Goal: Information Seeking & Learning: Learn about a topic

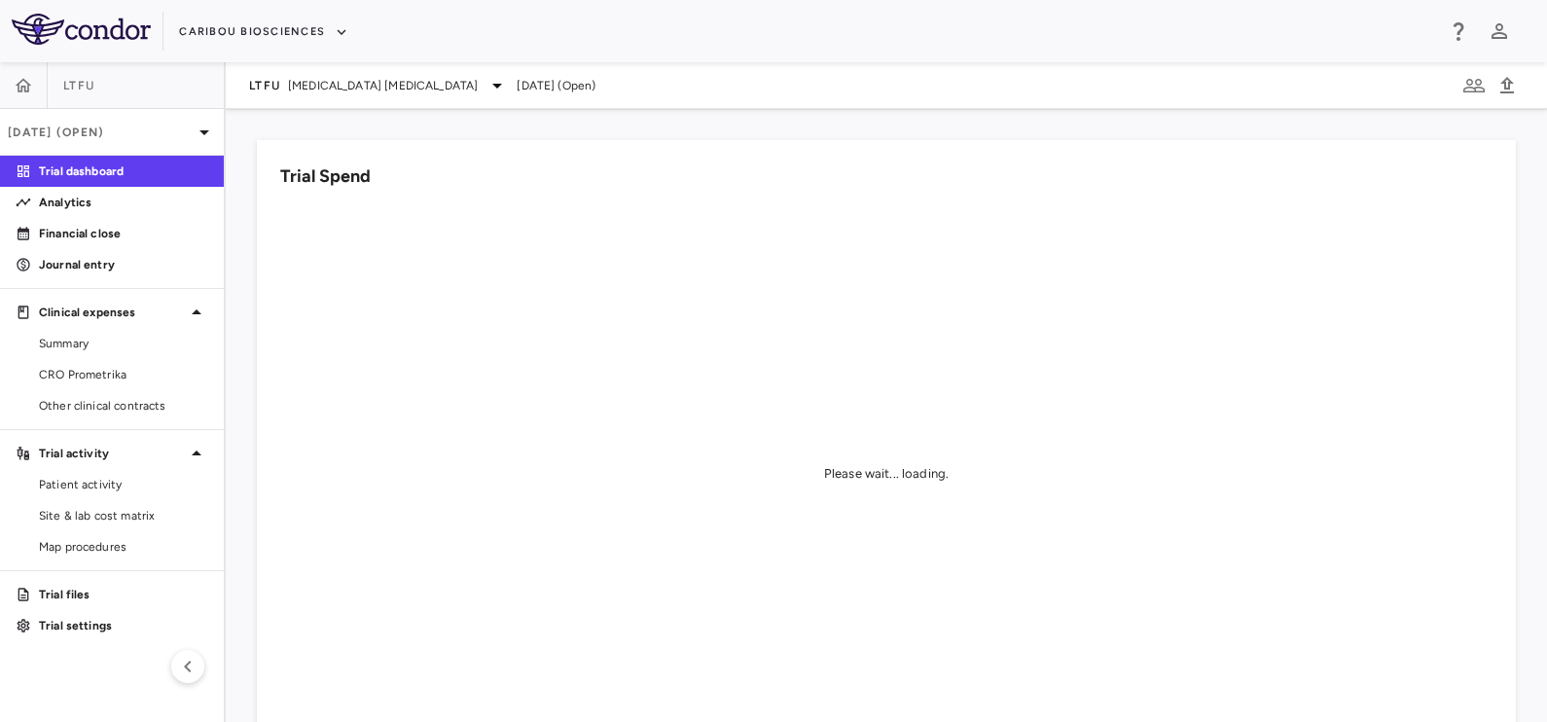
click at [268, 14] on div "Caribou Biosciences" at bounding box center [773, 31] width 1547 height 62
click at [264, 24] on button "Caribou Biosciences" at bounding box center [263, 32] width 169 height 31
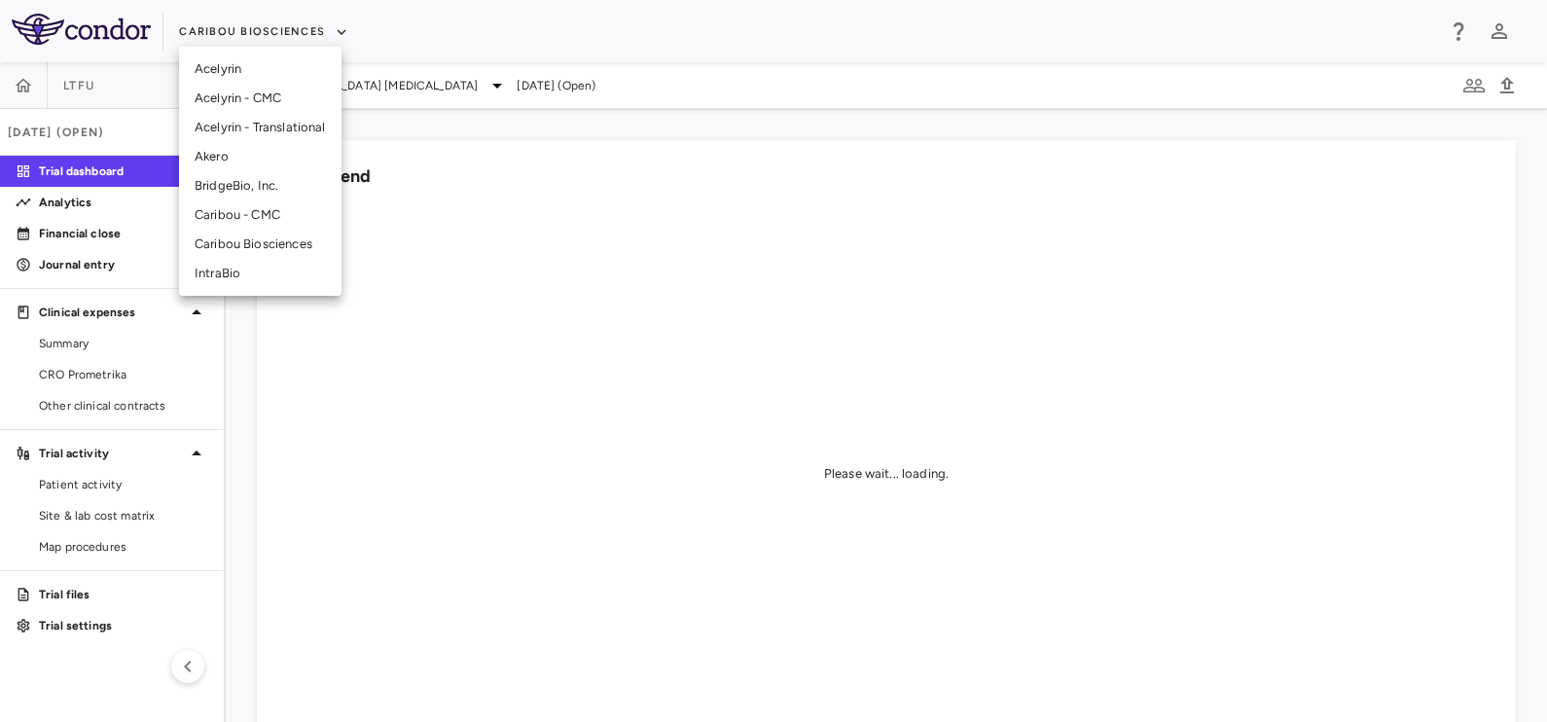
click at [214, 152] on li "Akero" at bounding box center [260, 156] width 162 height 29
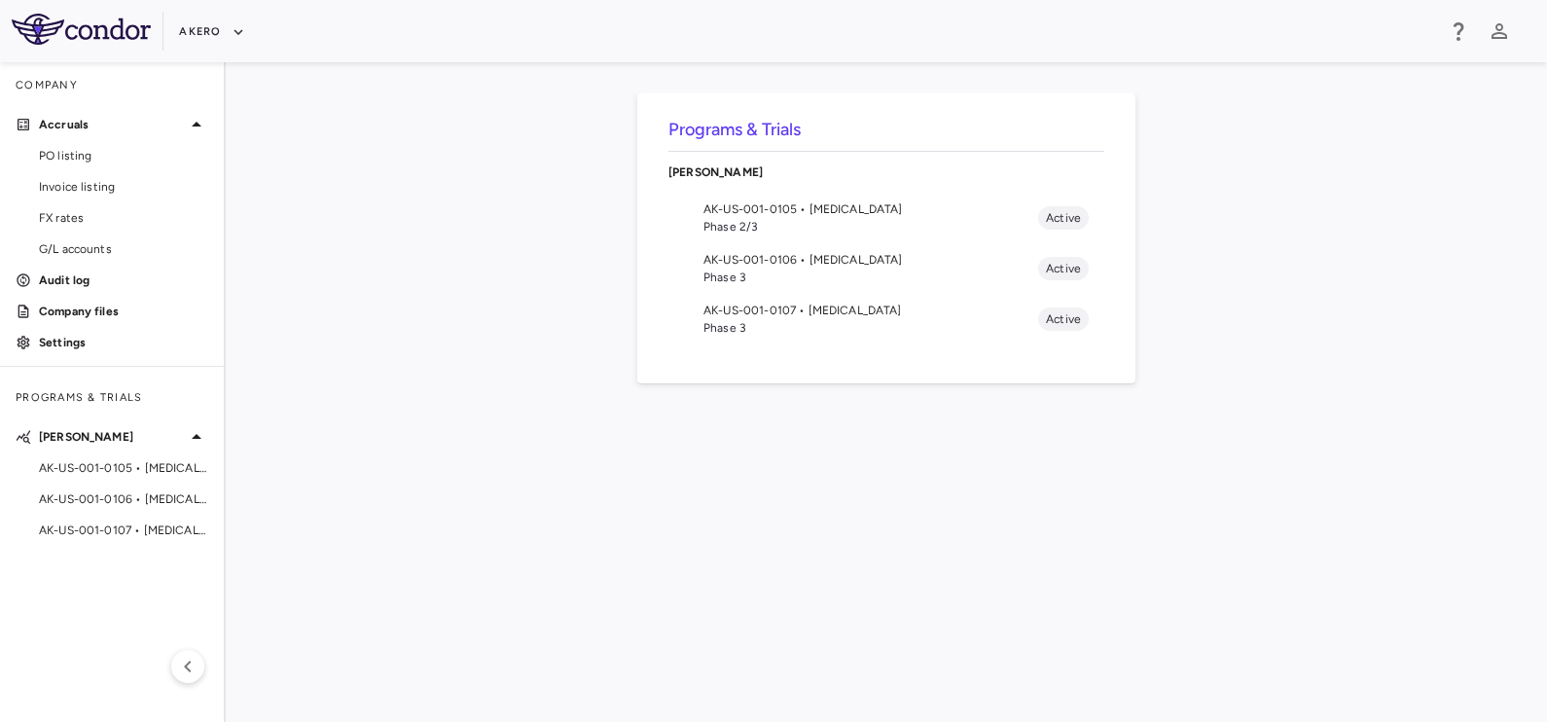
click at [813, 213] on span "AK-US-001-0105 • [MEDICAL_DATA]" at bounding box center [870, 209] width 335 height 18
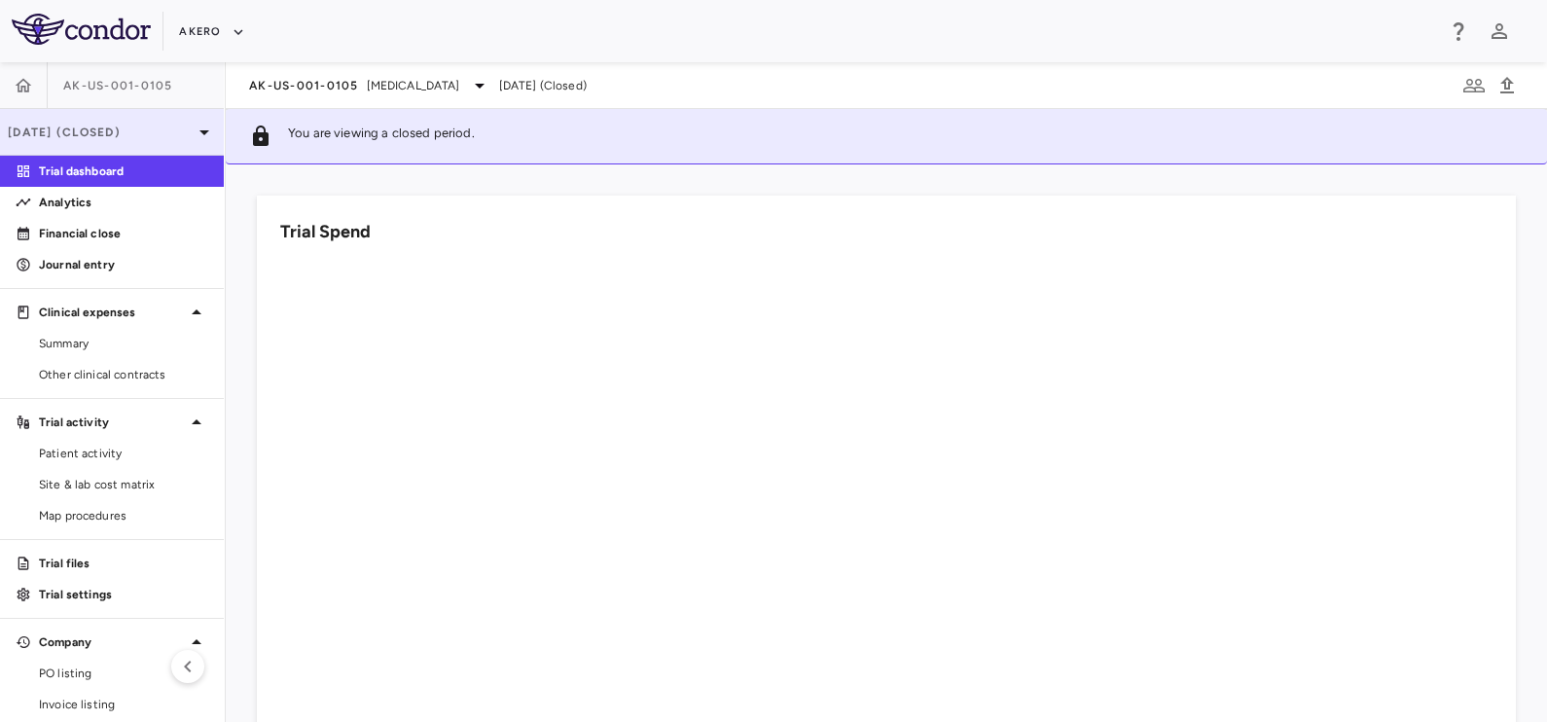
click at [53, 162] on p "Trial dashboard" at bounding box center [123, 171] width 169 height 18
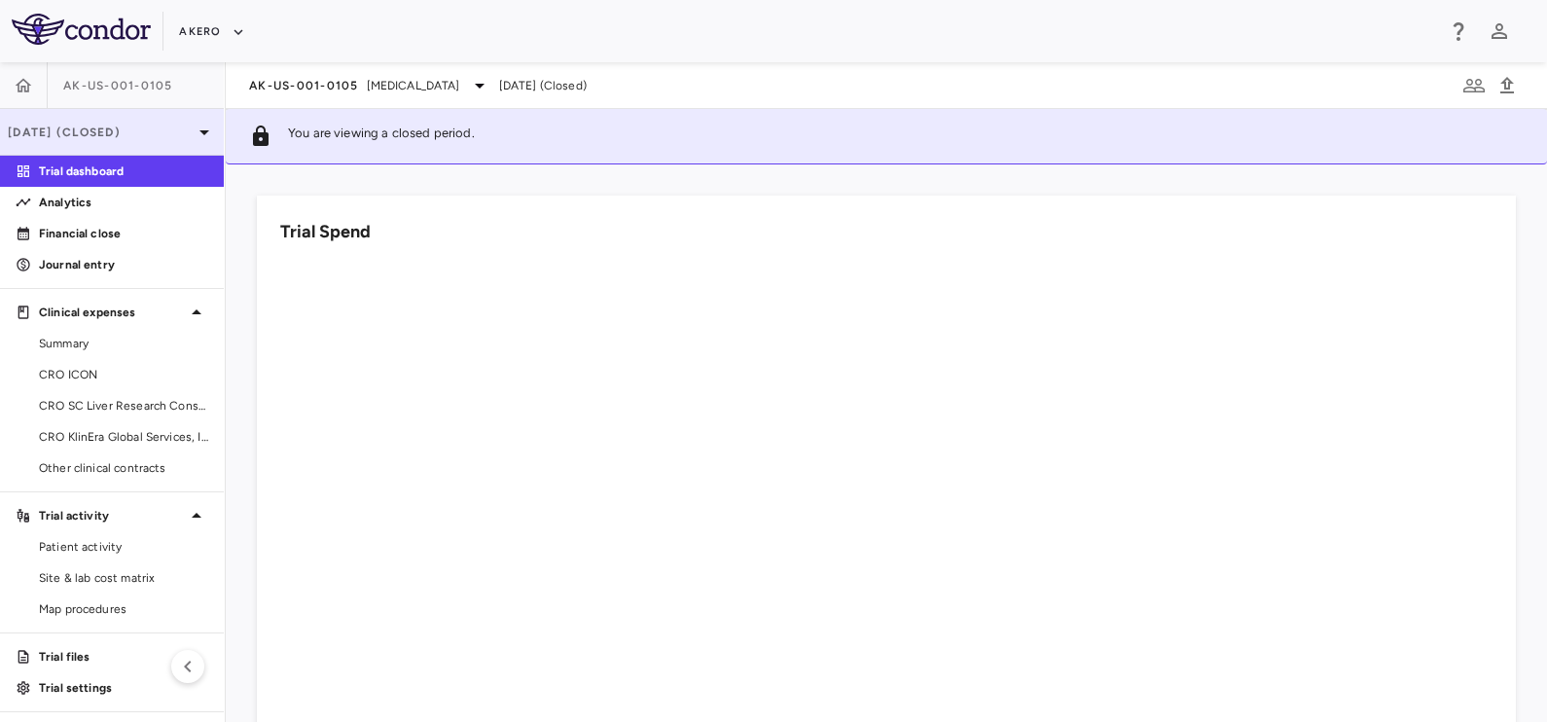
click at [72, 145] on div "[DATE] (Closed)" at bounding box center [112, 132] width 224 height 47
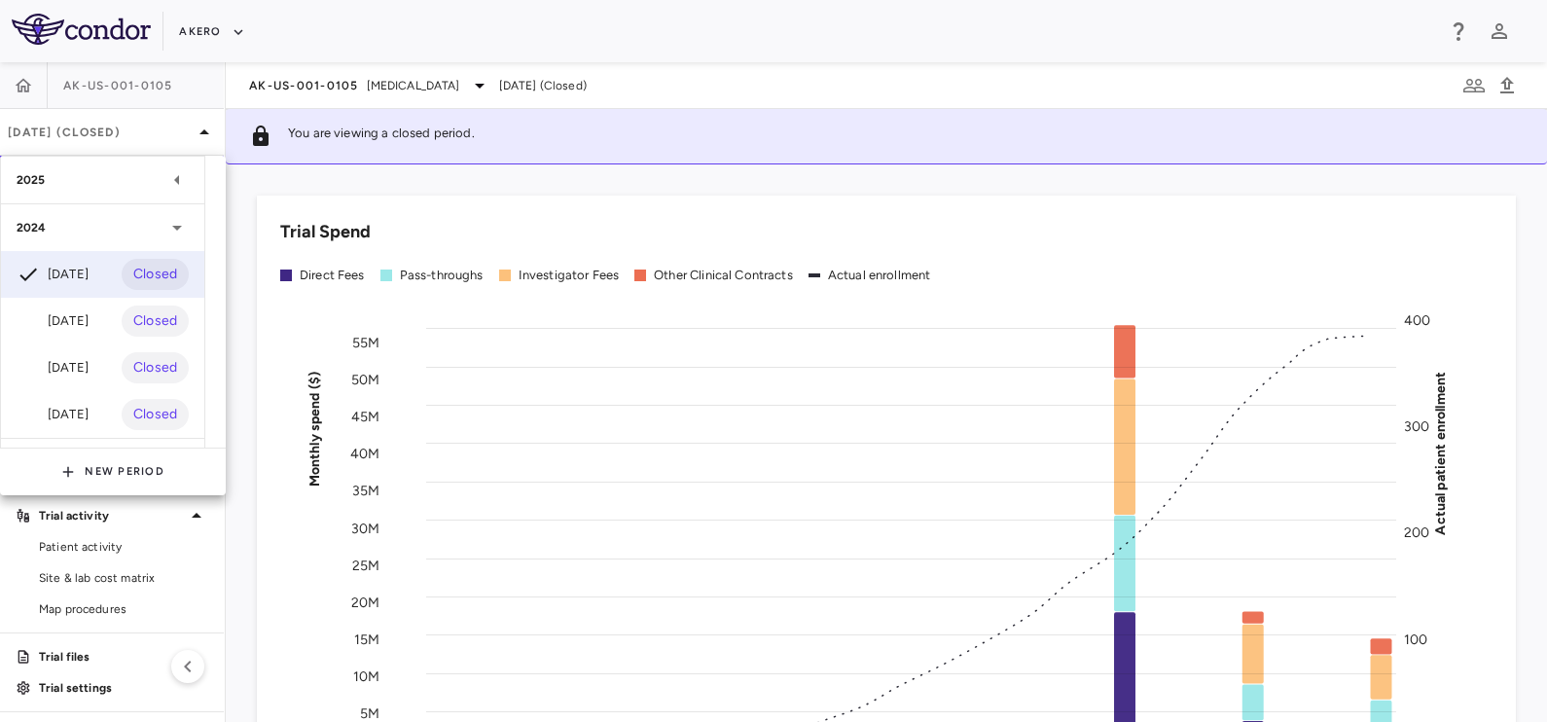
click at [92, 180] on div "2025" at bounding box center [91, 180] width 149 height 18
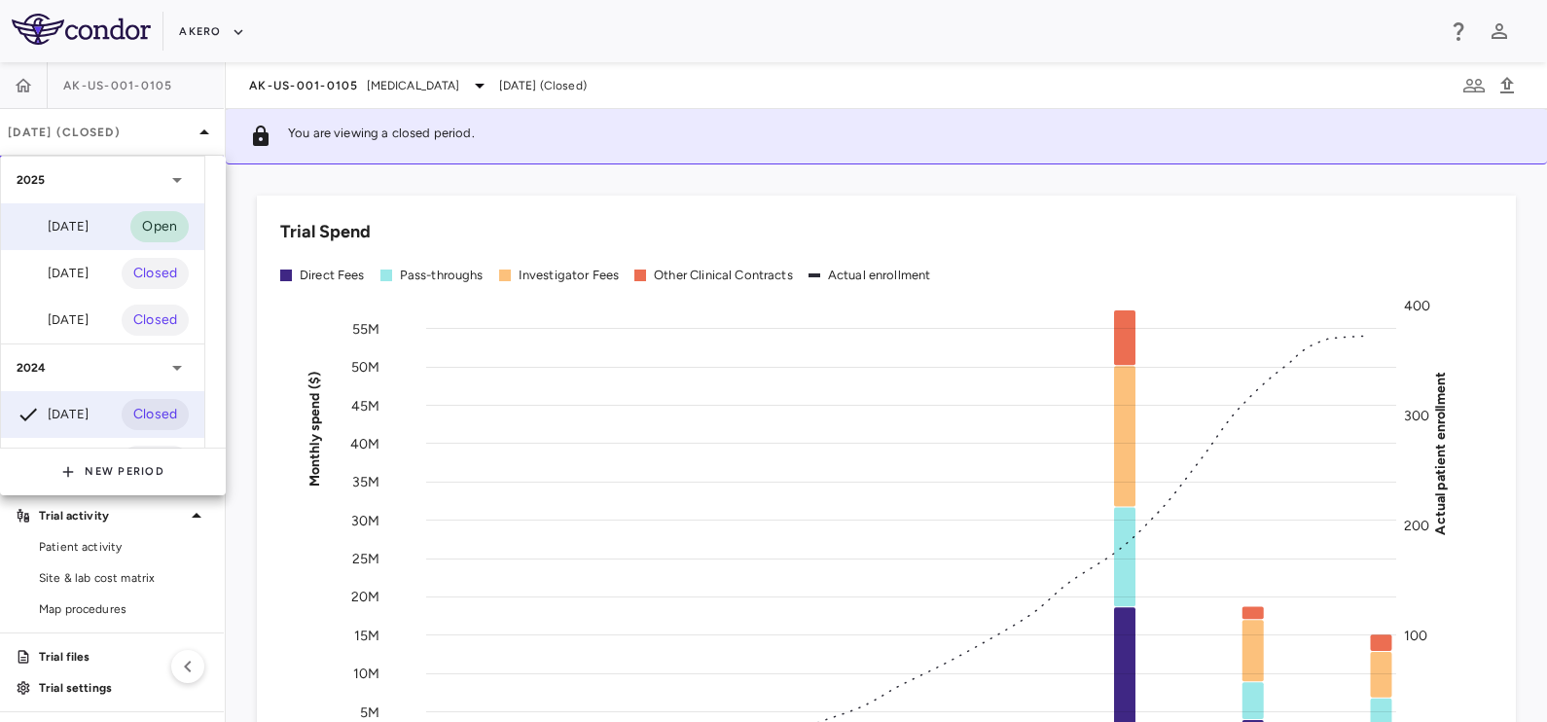
click at [88, 219] on div "[DATE]" at bounding box center [53, 226] width 72 height 23
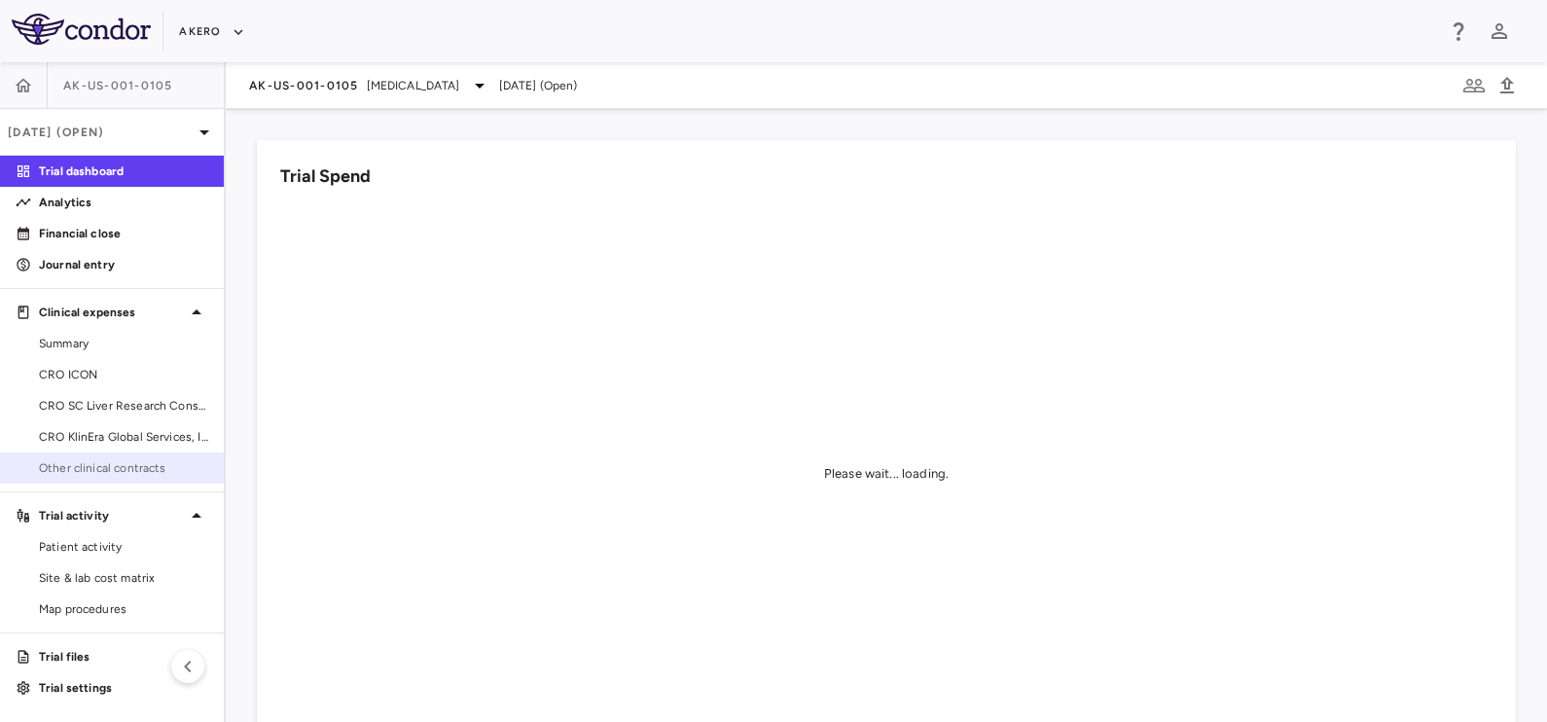
click at [105, 463] on span "Other clinical contracts" at bounding box center [123, 468] width 169 height 18
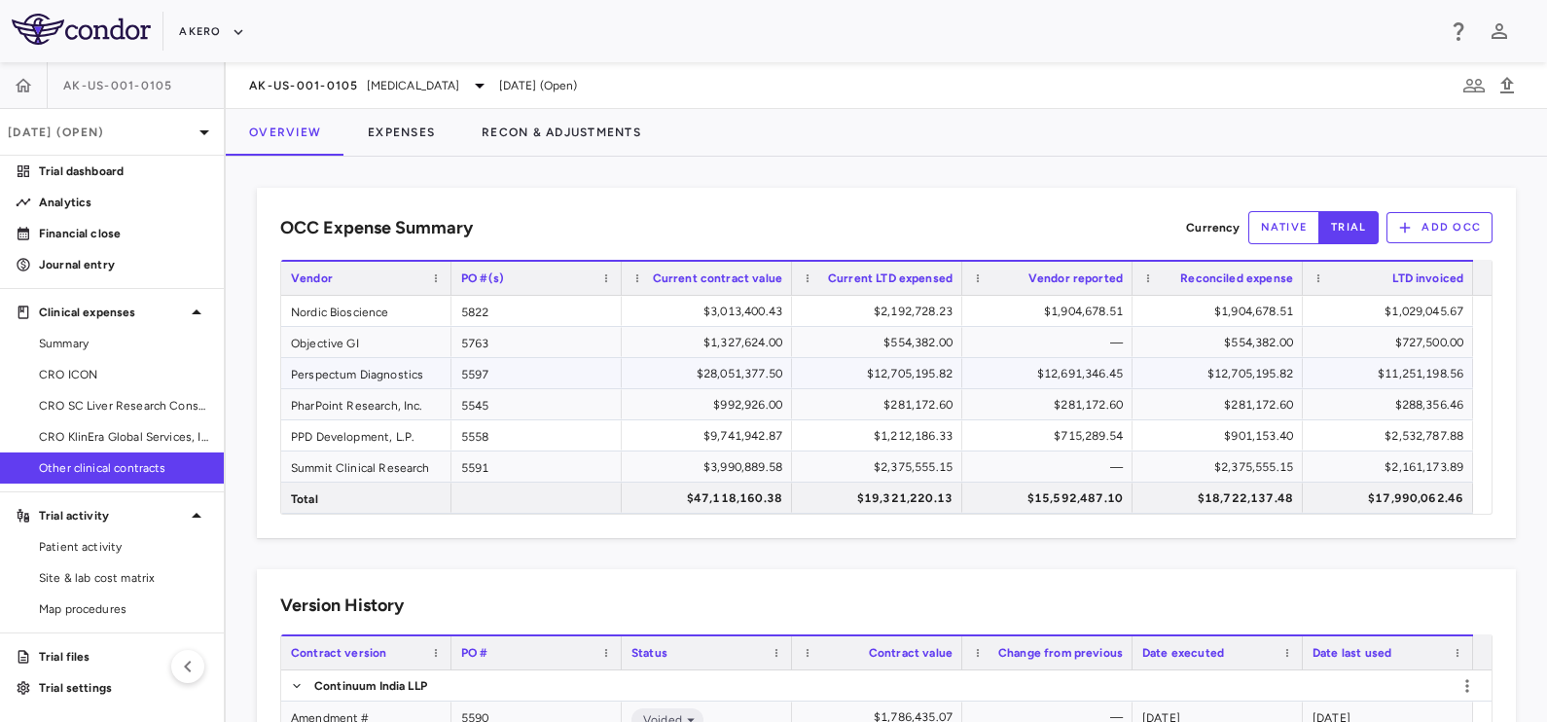
click at [733, 376] on div "$28,051,377.50" at bounding box center [710, 373] width 143 height 31
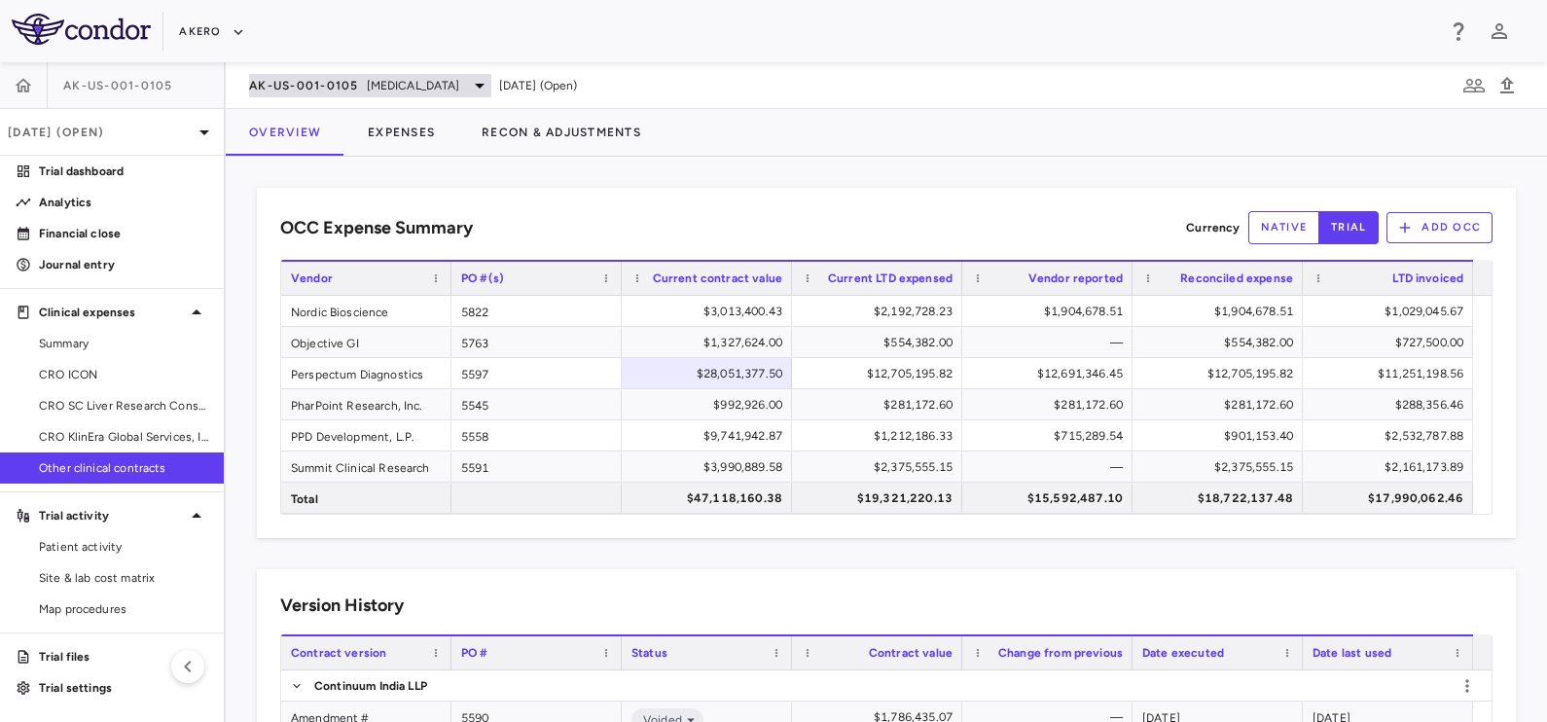
click at [491, 88] on icon at bounding box center [479, 85] width 23 height 23
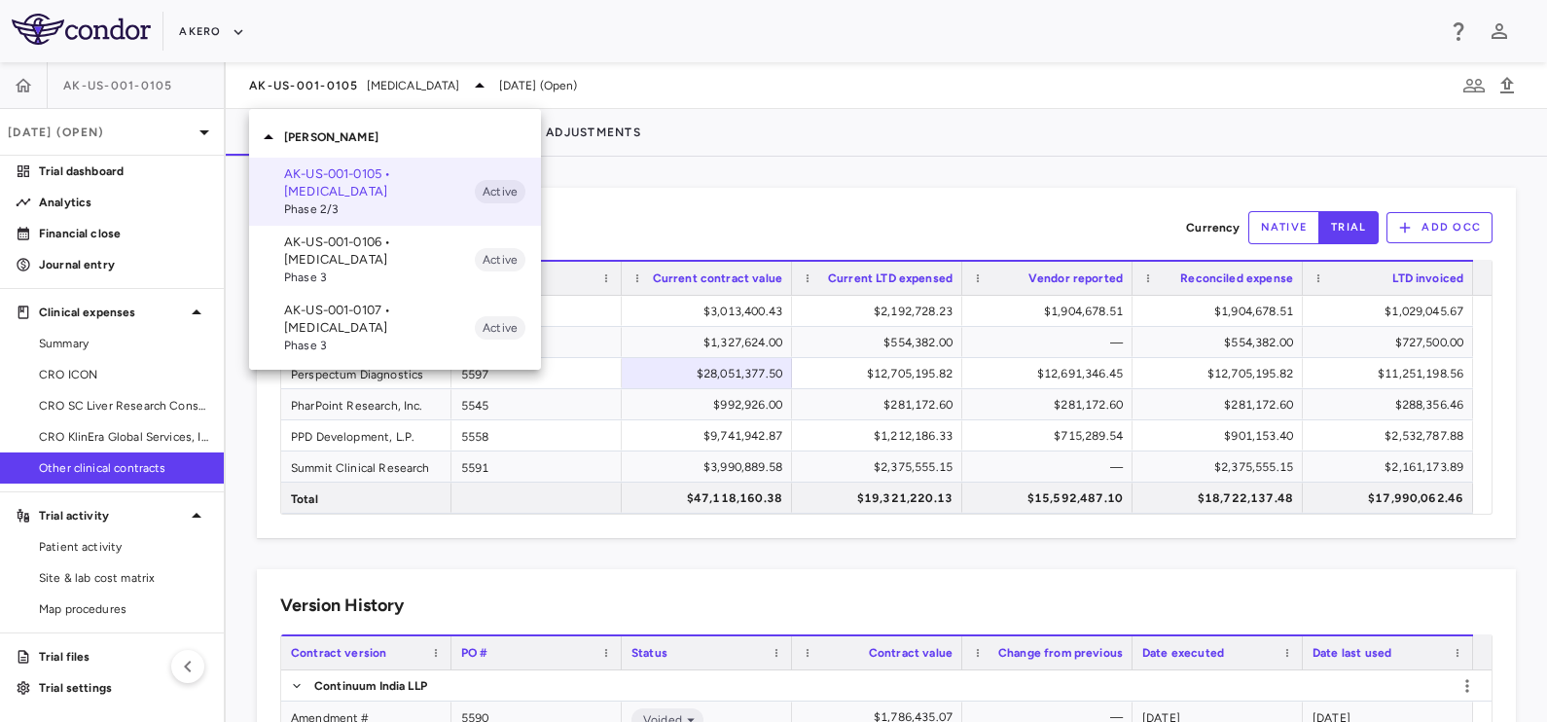
click at [708, 192] on div at bounding box center [773, 361] width 1547 height 722
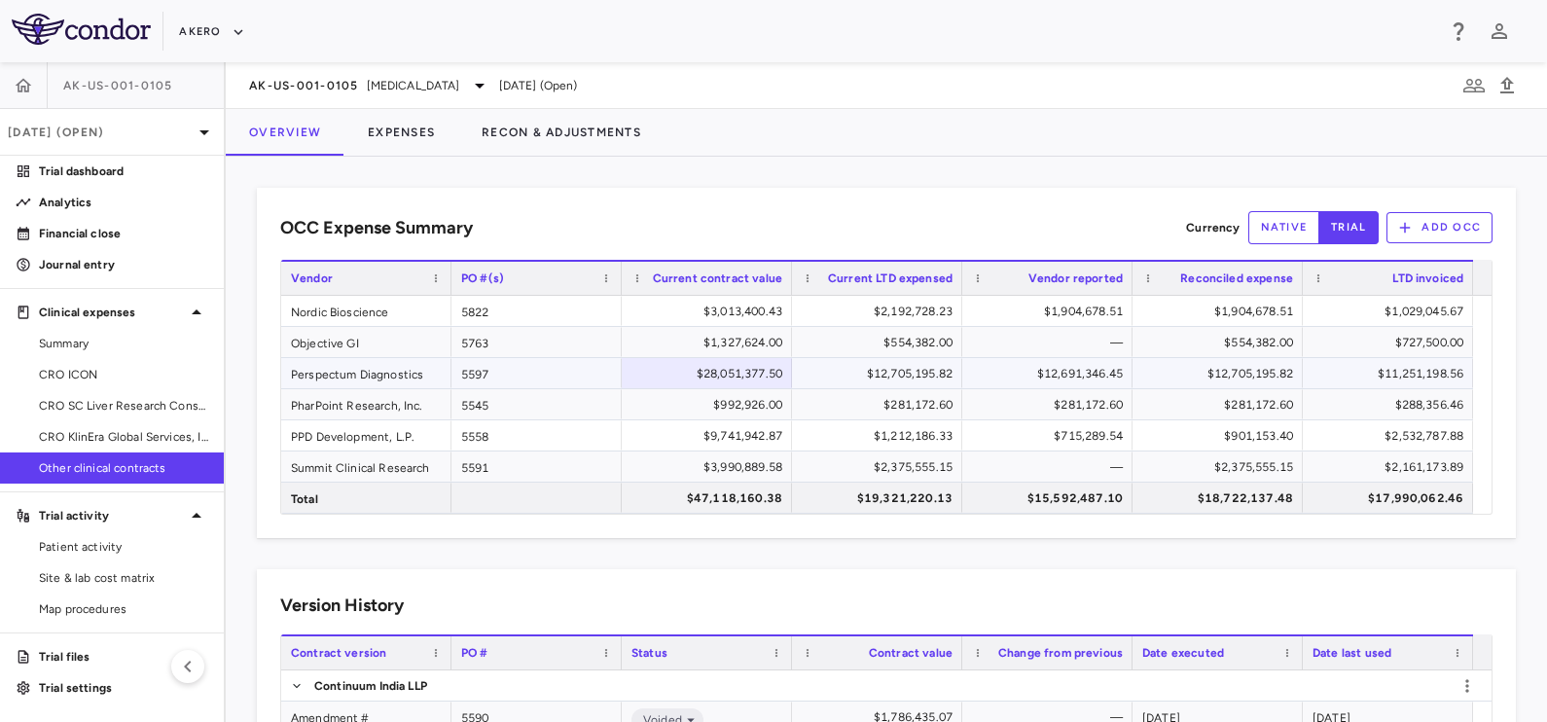
click at [1018, 373] on div "$12,691,346.45" at bounding box center [1051, 373] width 143 height 31
click at [895, 398] on div "$281,172.60" at bounding box center [880, 404] width 143 height 31
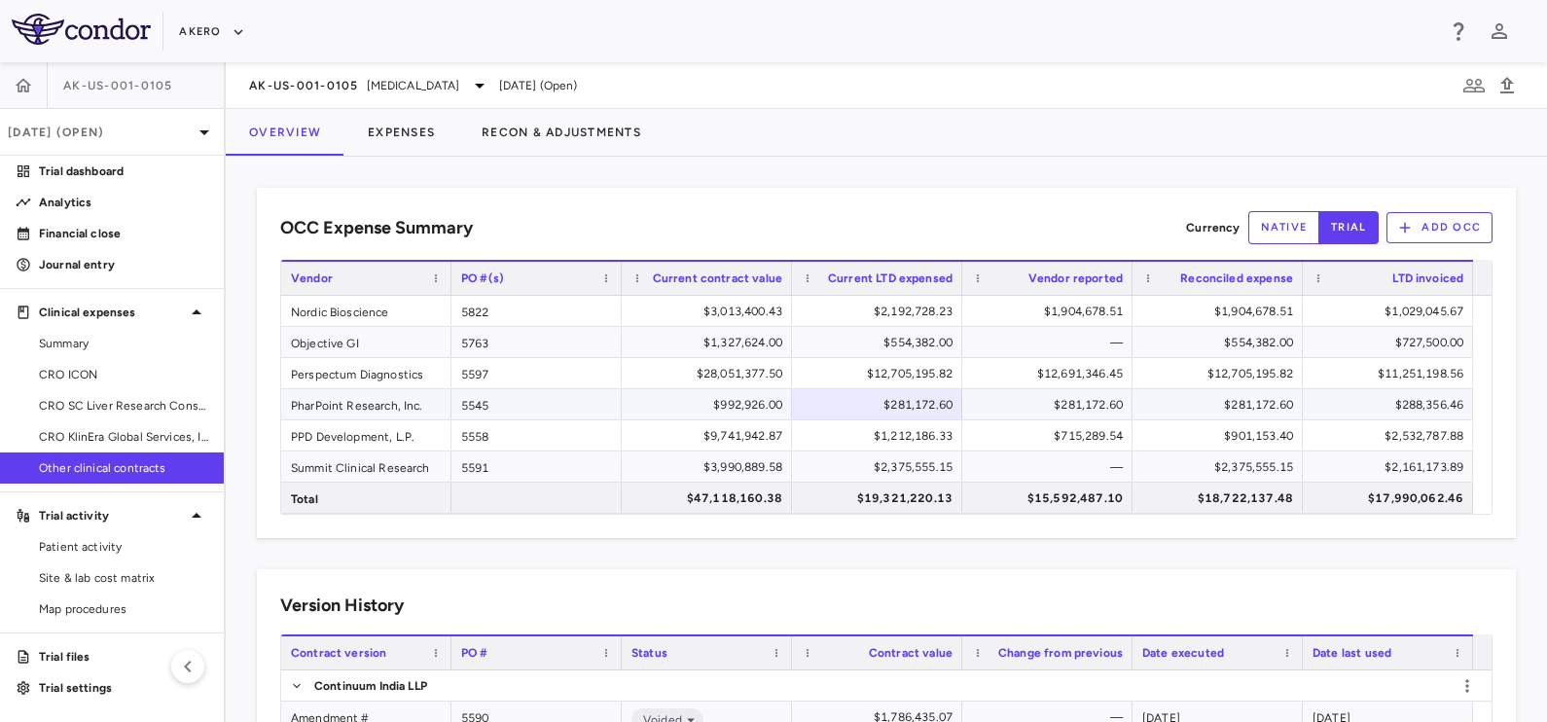
click at [752, 411] on div "$992,926.00" at bounding box center [710, 404] width 143 height 31
click at [761, 431] on div "$9,741,942.87" at bounding box center [710, 435] width 143 height 31
click at [862, 423] on div "$1,212,186.33" at bounding box center [880, 435] width 143 height 31
click at [1019, 433] on div "$715,289.54" at bounding box center [1051, 435] width 143 height 31
click at [1215, 434] on div "$901,153.40" at bounding box center [1221, 435] width 143 height 31
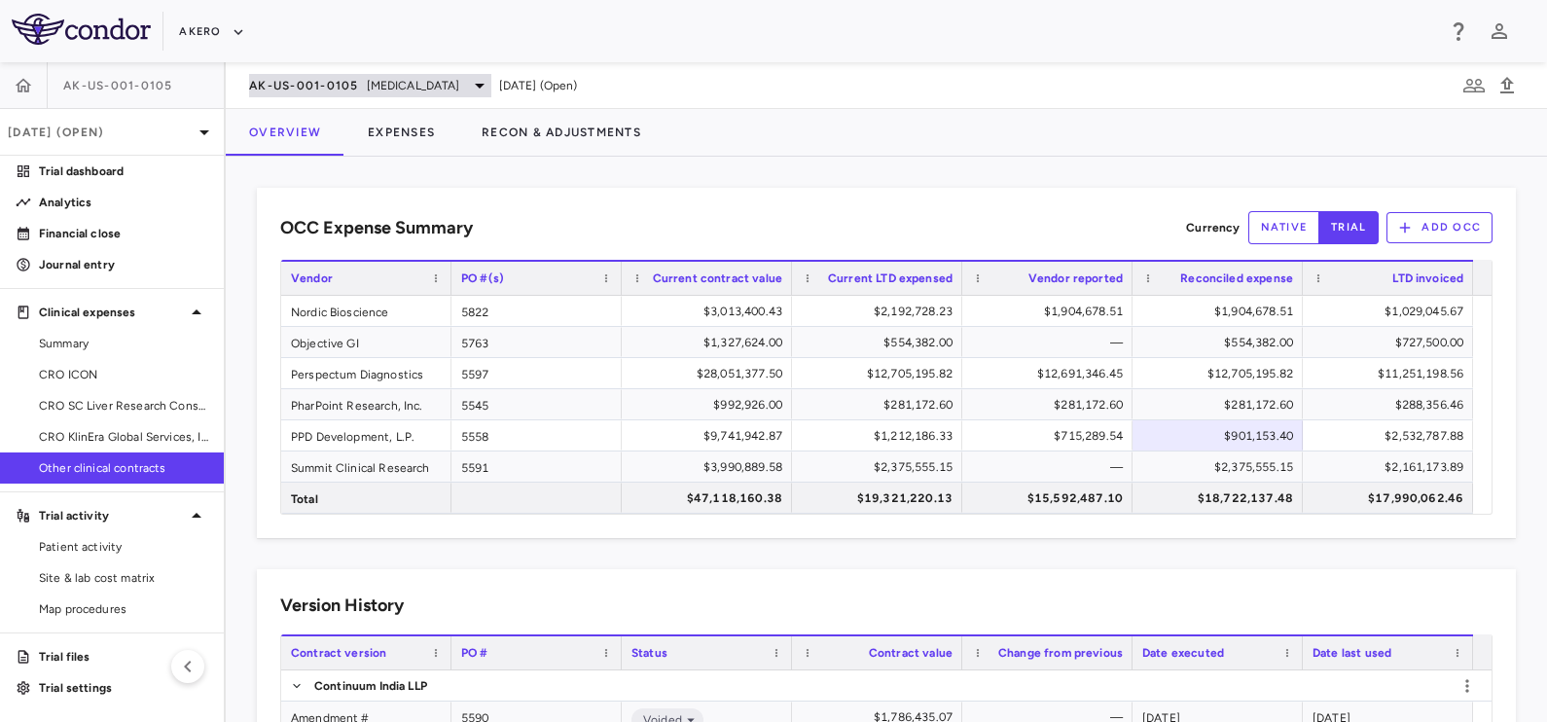
click at [361, 91] on div "AK-US-001-0105 [MEDICAL_DATA]" at bounding box center [370, 85] width 242 height 23
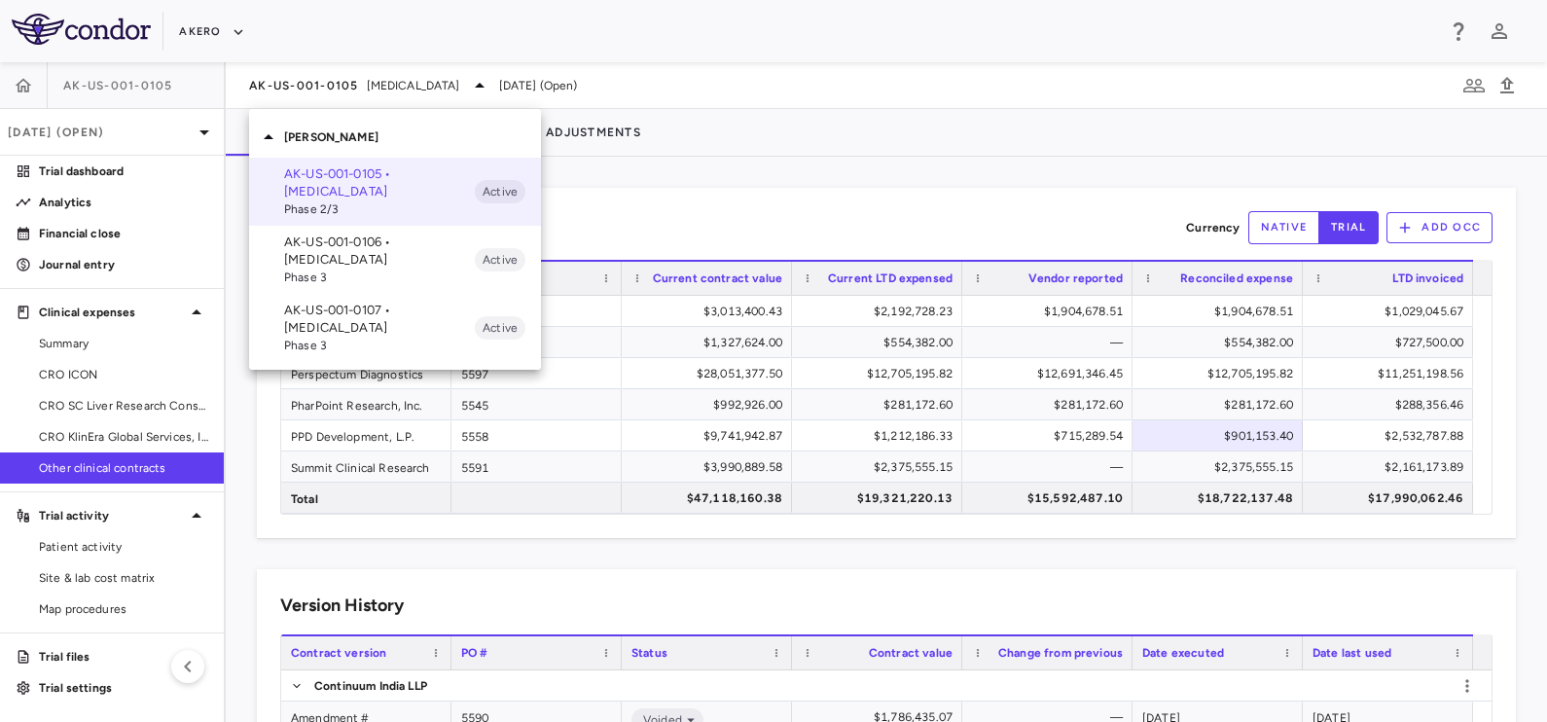
click at [350, 258] on p "AK-US-001-0106 • [MEDICAL_DATA]" at bounding box center [379, 250] width 191 height 35
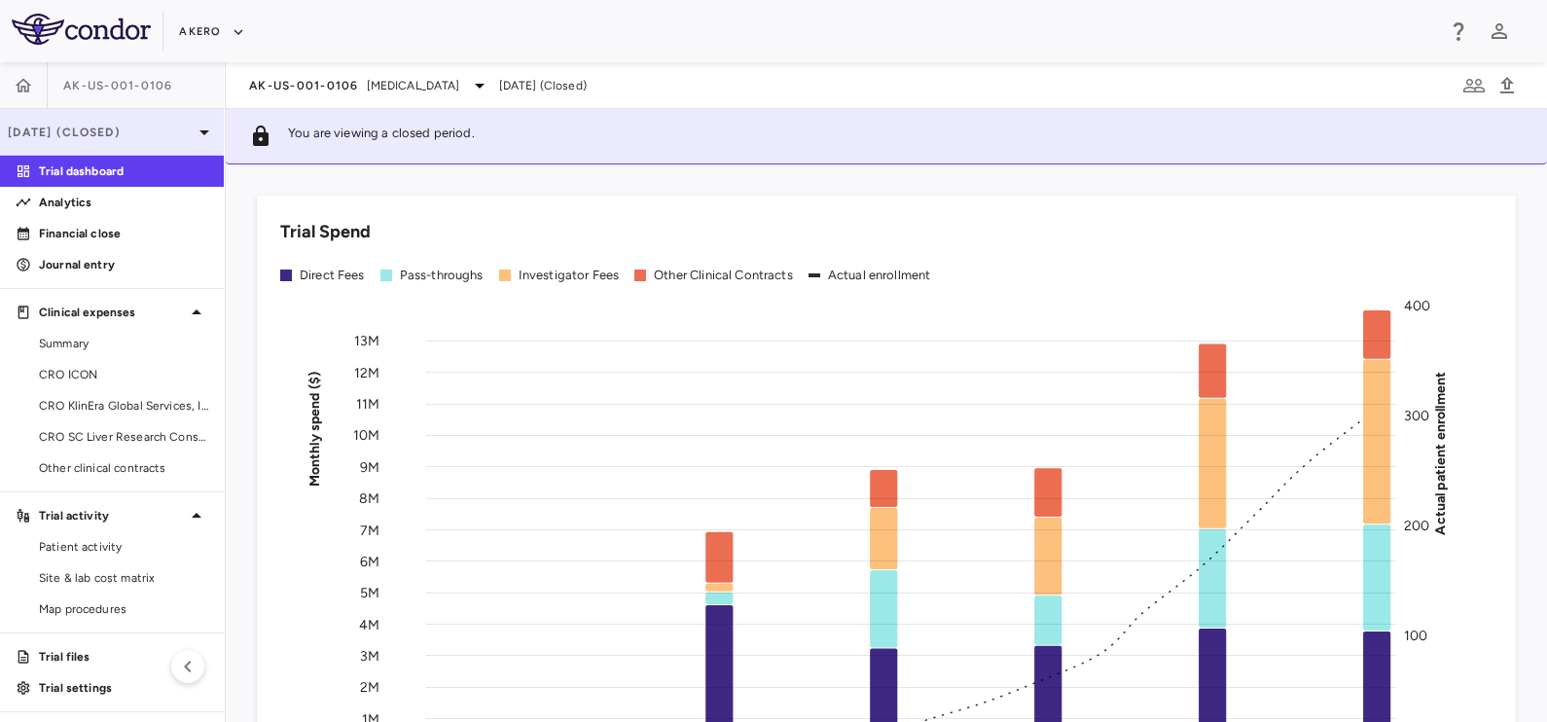
click at [162, 131] on p "[DATE] (Closed)" at bounding box center [100, 133] width 185 height 18
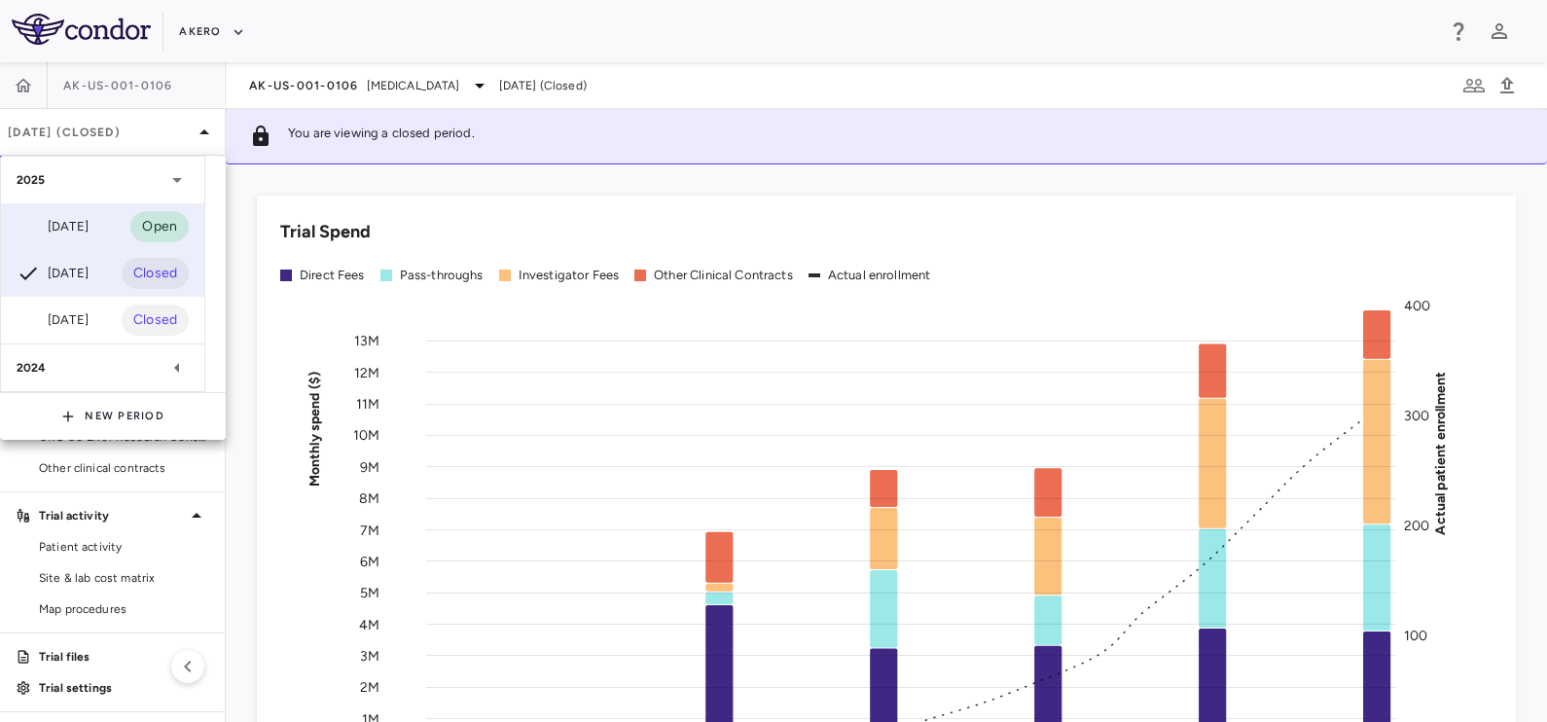
click at [71, 210] on div "[DATE] Open" at bounding box center [102, 226] width 203 height 47
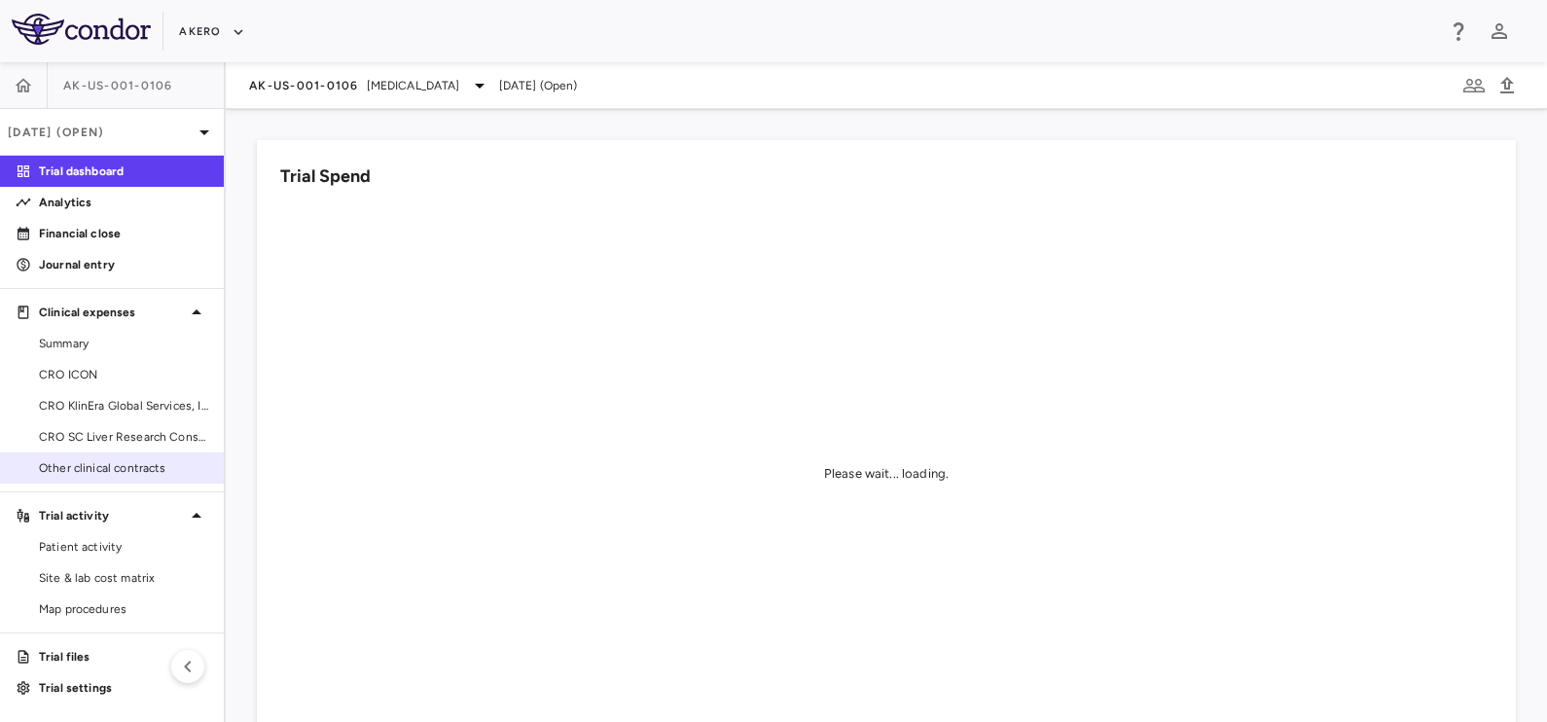
click at [102, 469] on span "Other clinical contracts" at bounding box center [123, 468] width 169 height 18
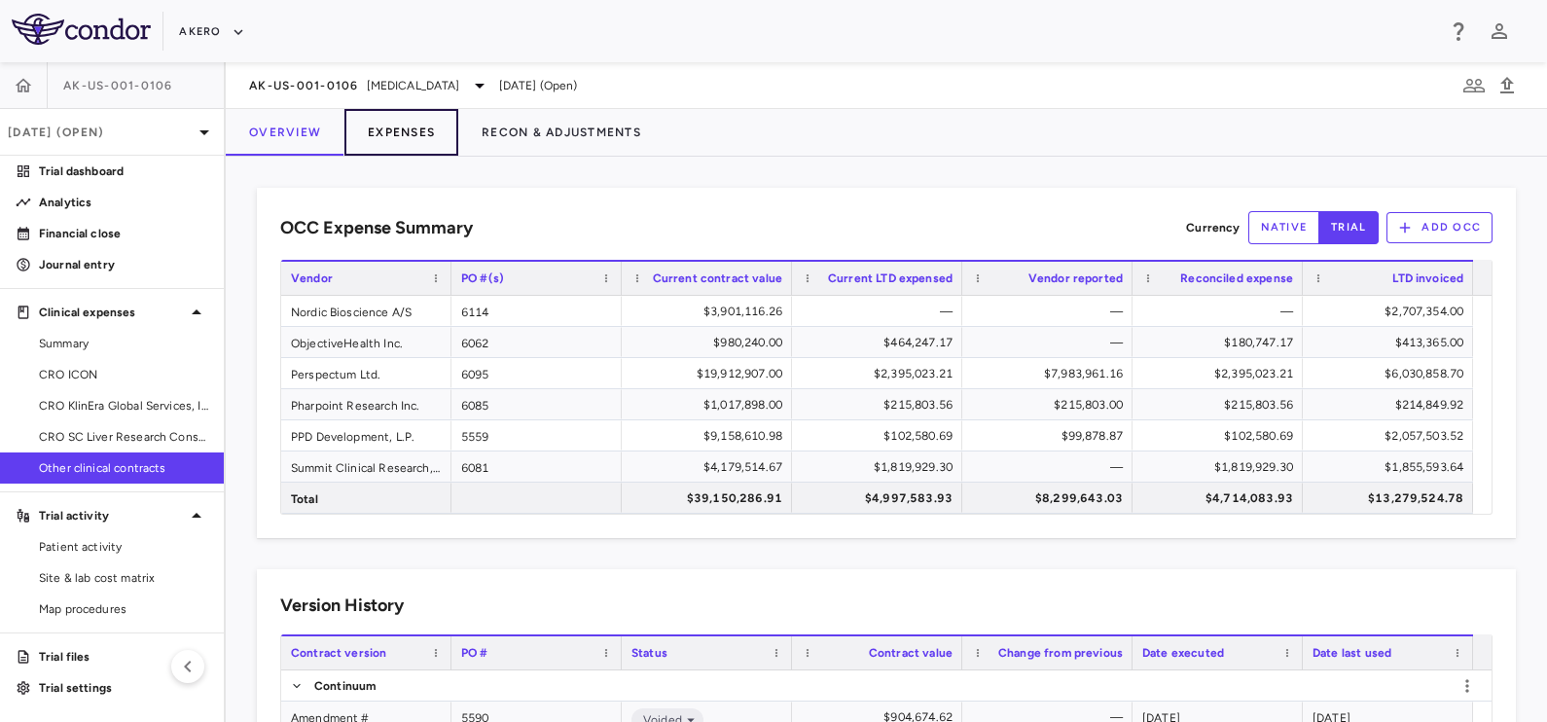
click at [403, 129] on button "Expenses" at bounding box center [401, 132] width 114 height 47
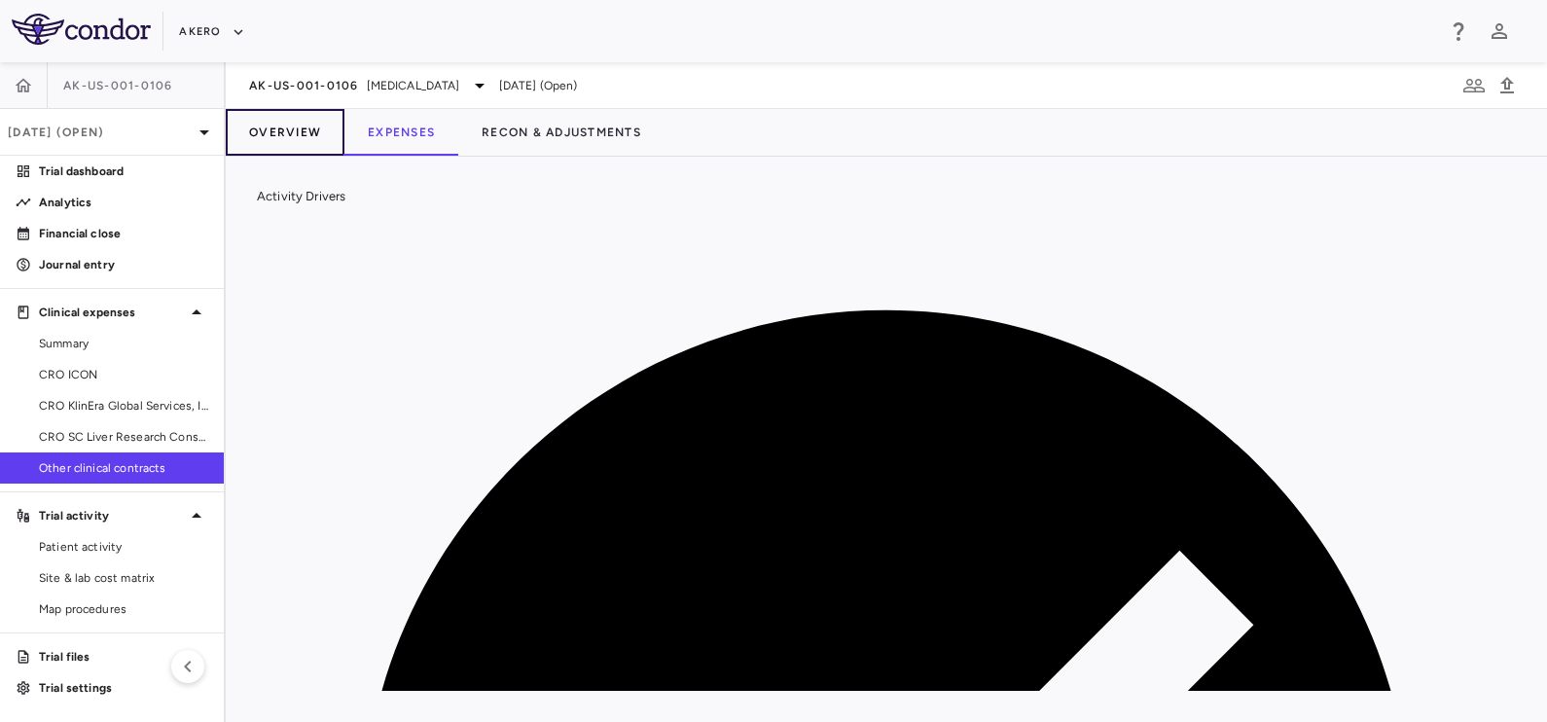
click at [302, 124] on button "Overview" at bounding box center [285, 132] width 119 height 47
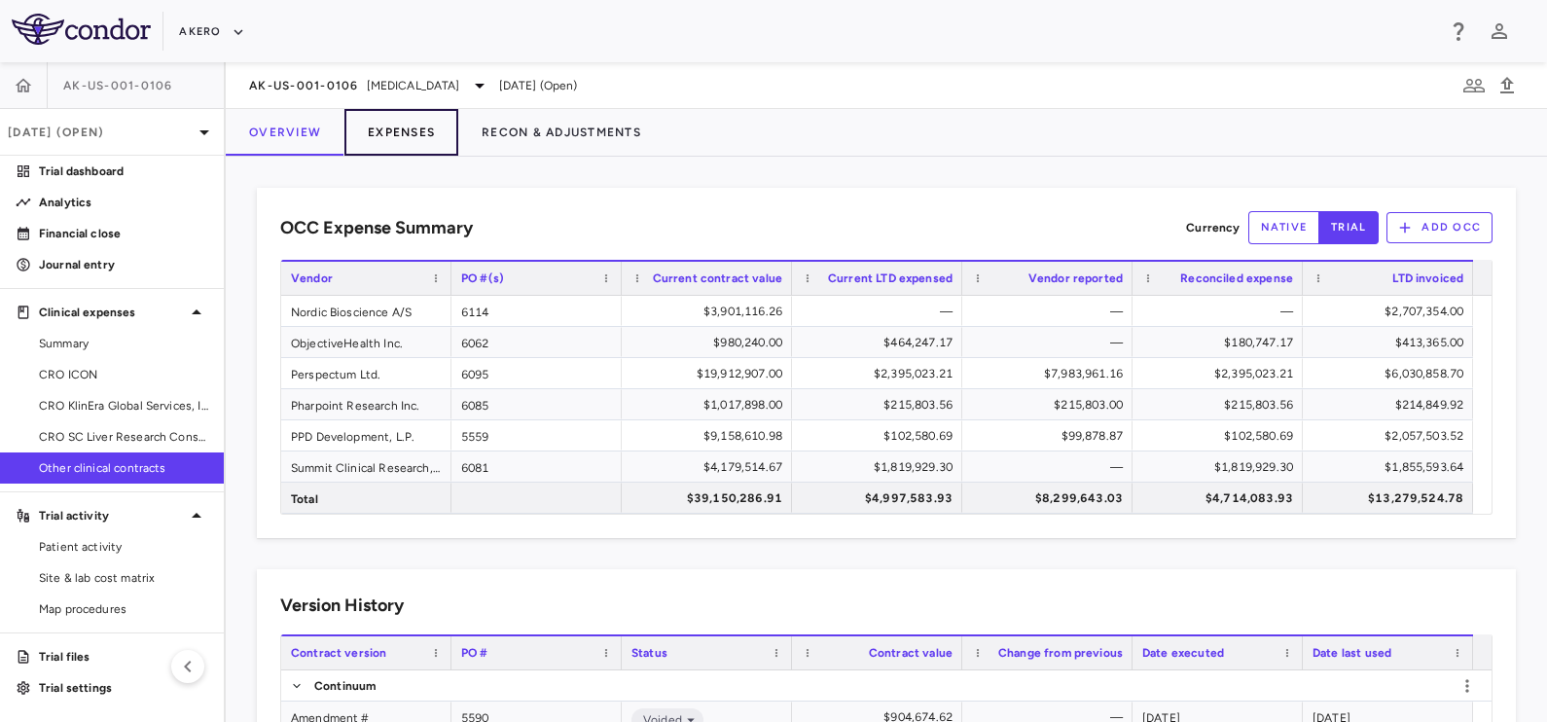
click at [399, 132] on button "Expenses" at bounding box center [401, 132] width 114 height 47
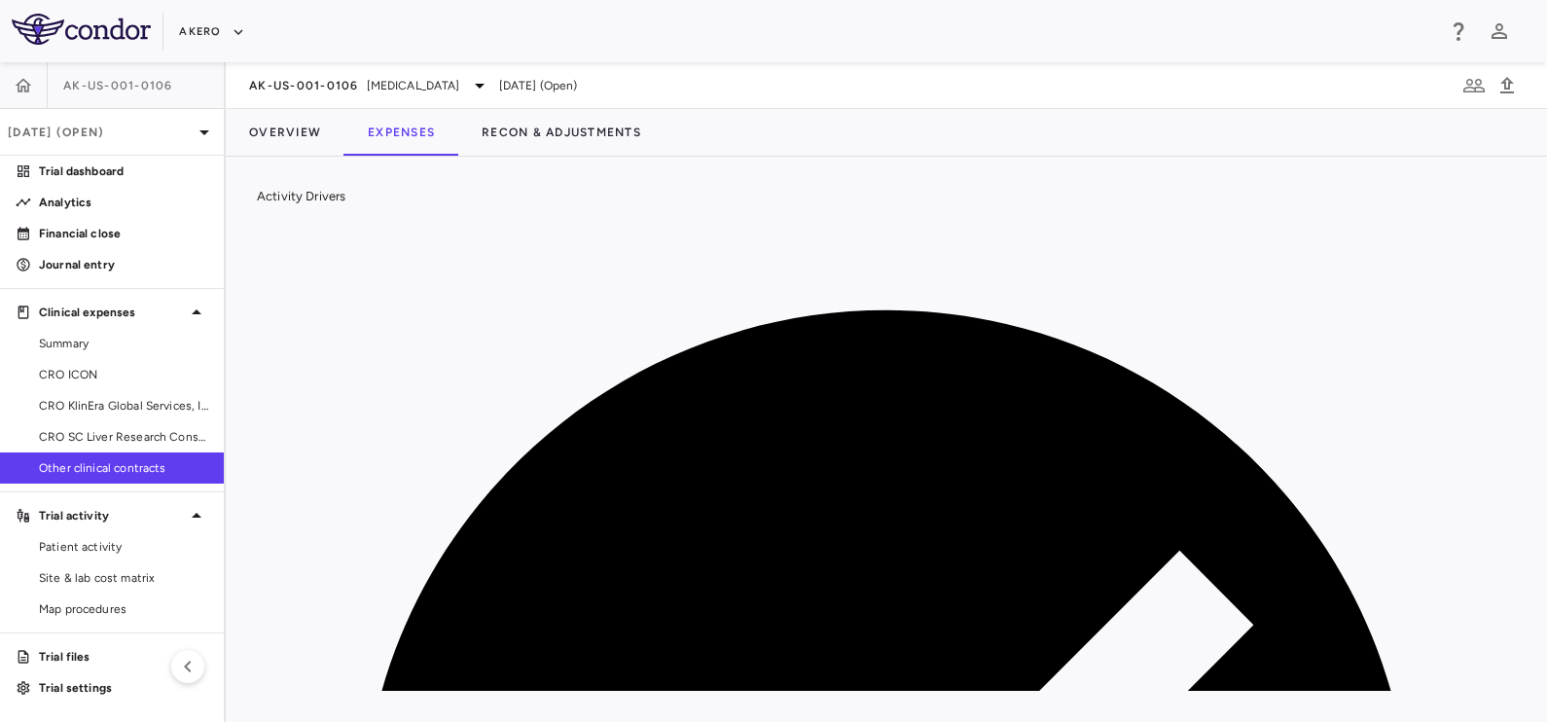
scroll to position [1216, 0]
click at [301, 147] on button "Overview" at bounding box center [285, 132] width 119 height 47
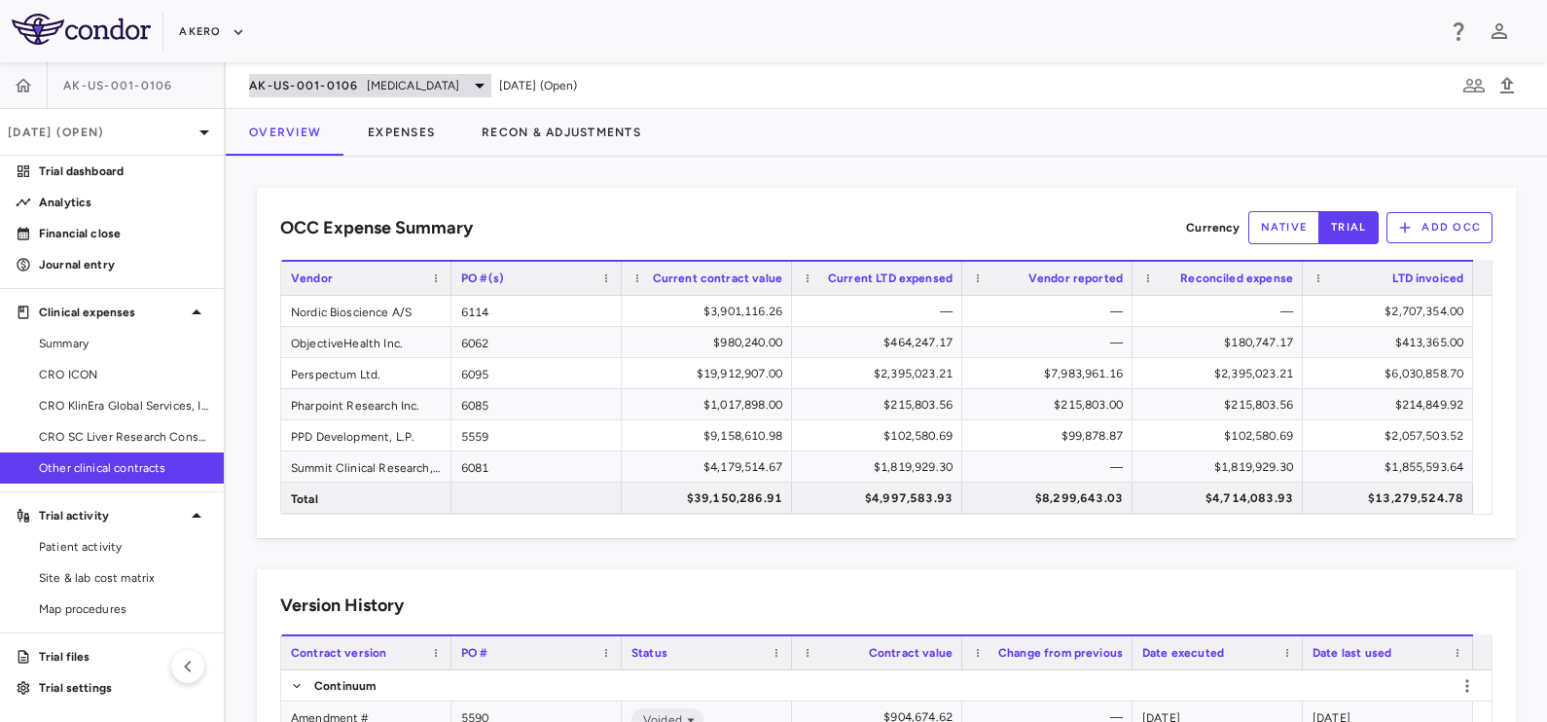
click at [385, 93] on div "AK-US-001-0106 [MEDICAL_DATA]" at bounding box center [370, 85] width 242 height 23
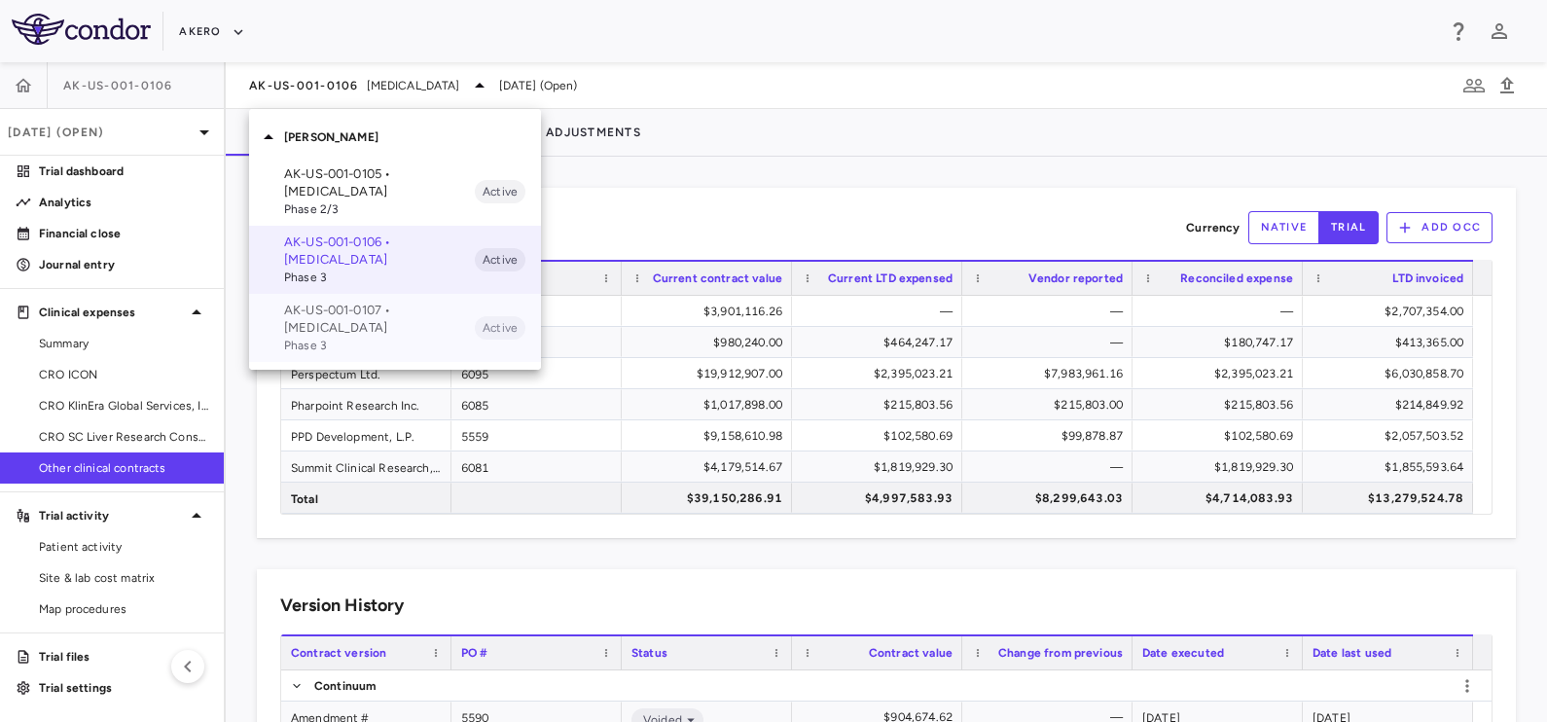
click at [339, 331] on p "AK-US-001-0107 • [MEDICAL_DATA]" at bounding box center [379, 319] width 191 height 35
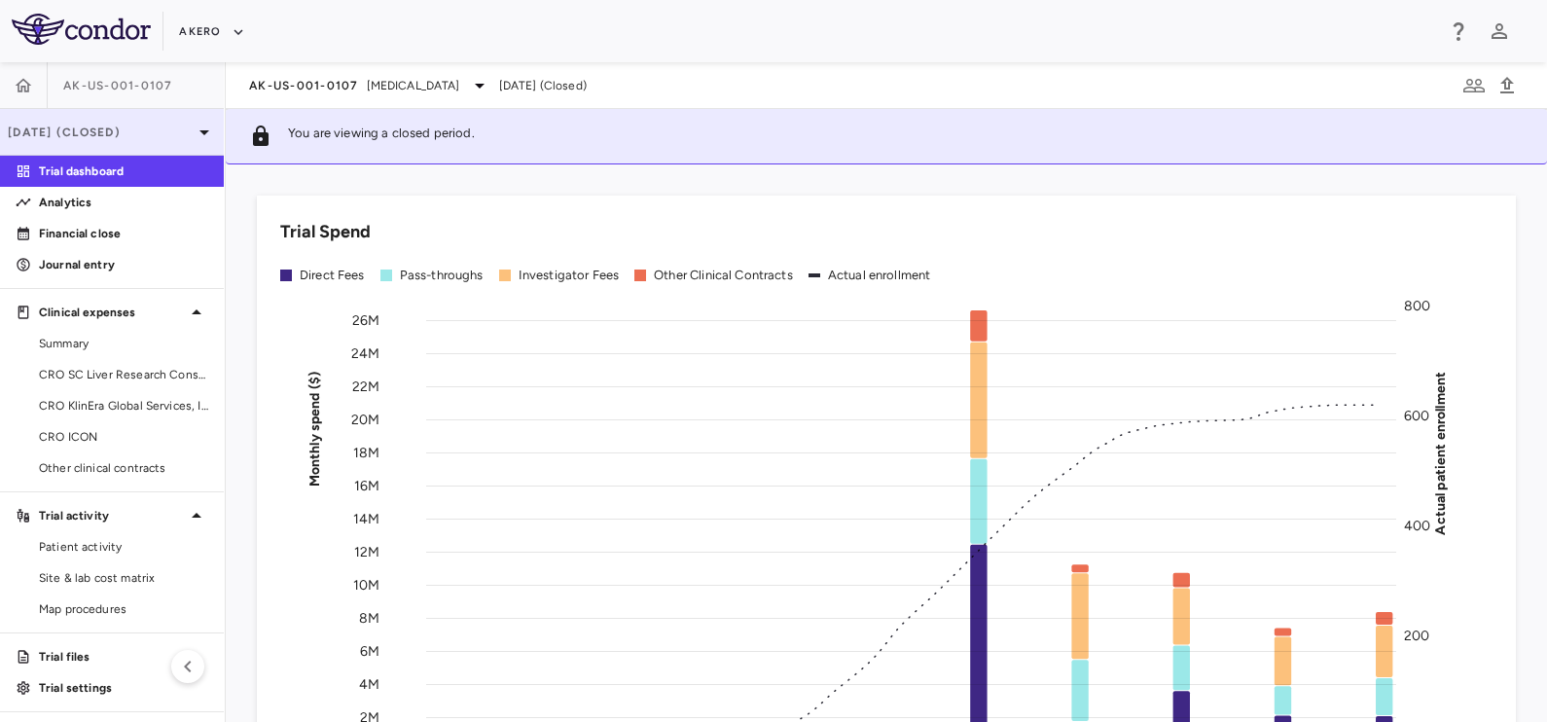
click at [151, 124] on p "[DATE] (Closed)" at bounding box center [100, 133] width 185 height 18
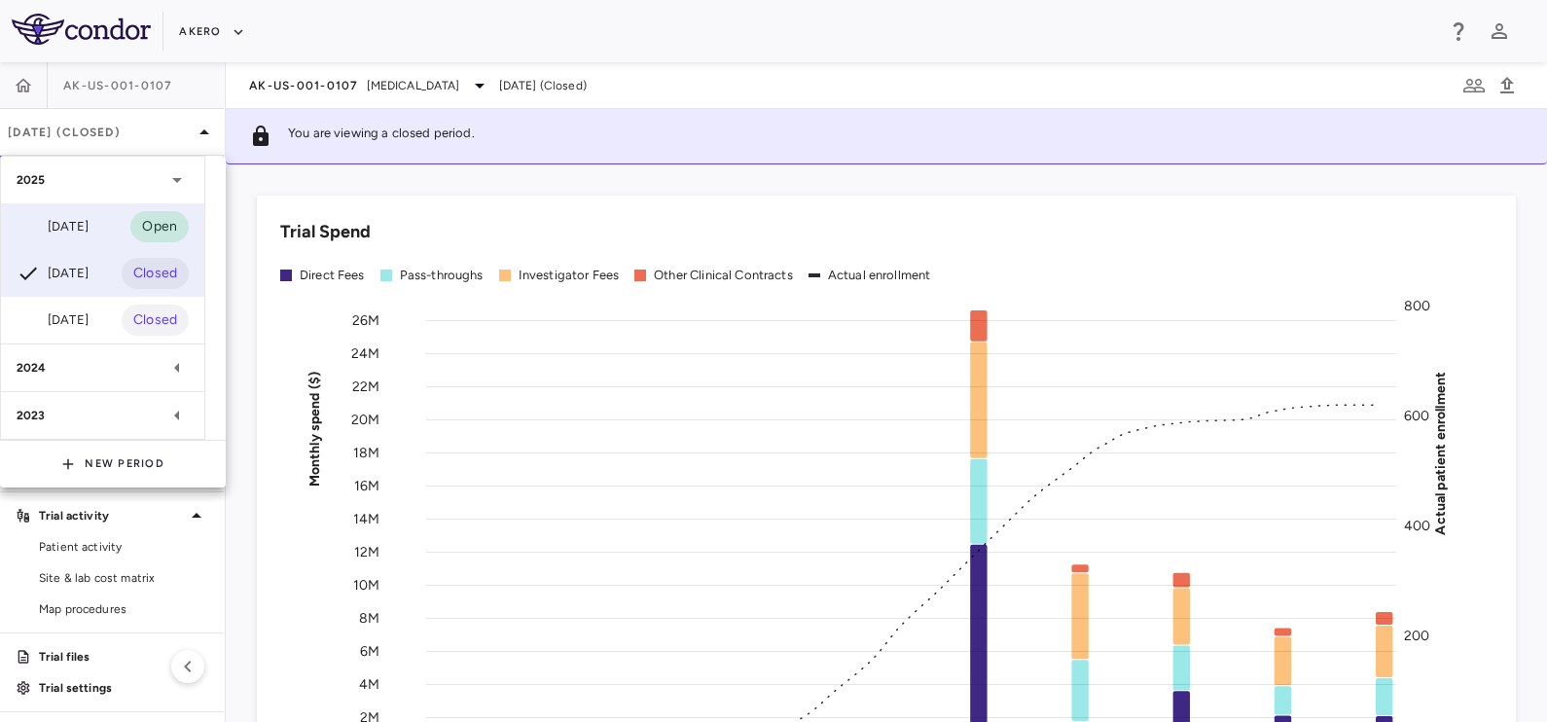
click at [73, 226] on div "[DATE]" at bounding box center [53, 226] width 72 height 23
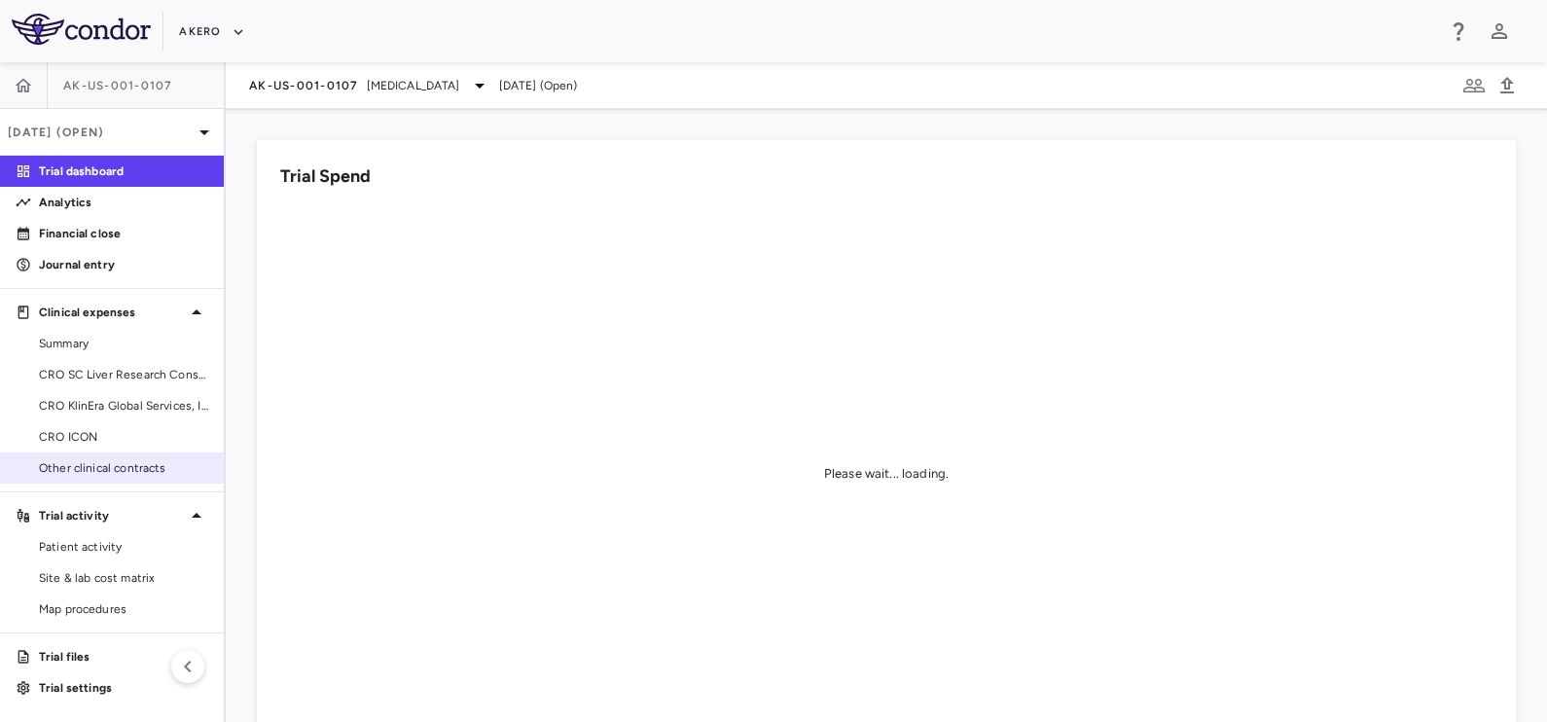
click at [80, 467] on span "Other clinical contracts" at bounding box center [123, 468] width 169 height 18
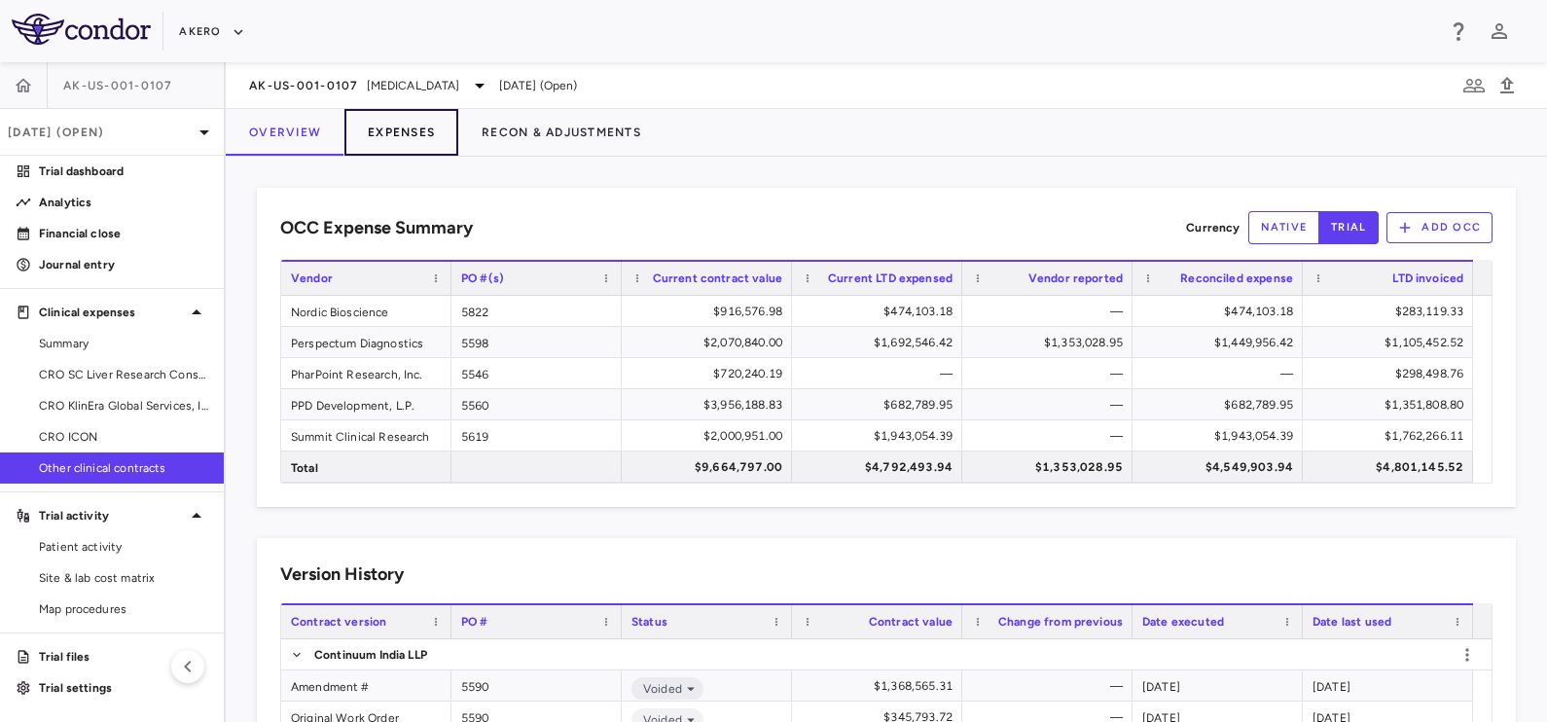
click at [378, 129] on button "Expenses" at bounding box center [401, 132] width 114 height 47
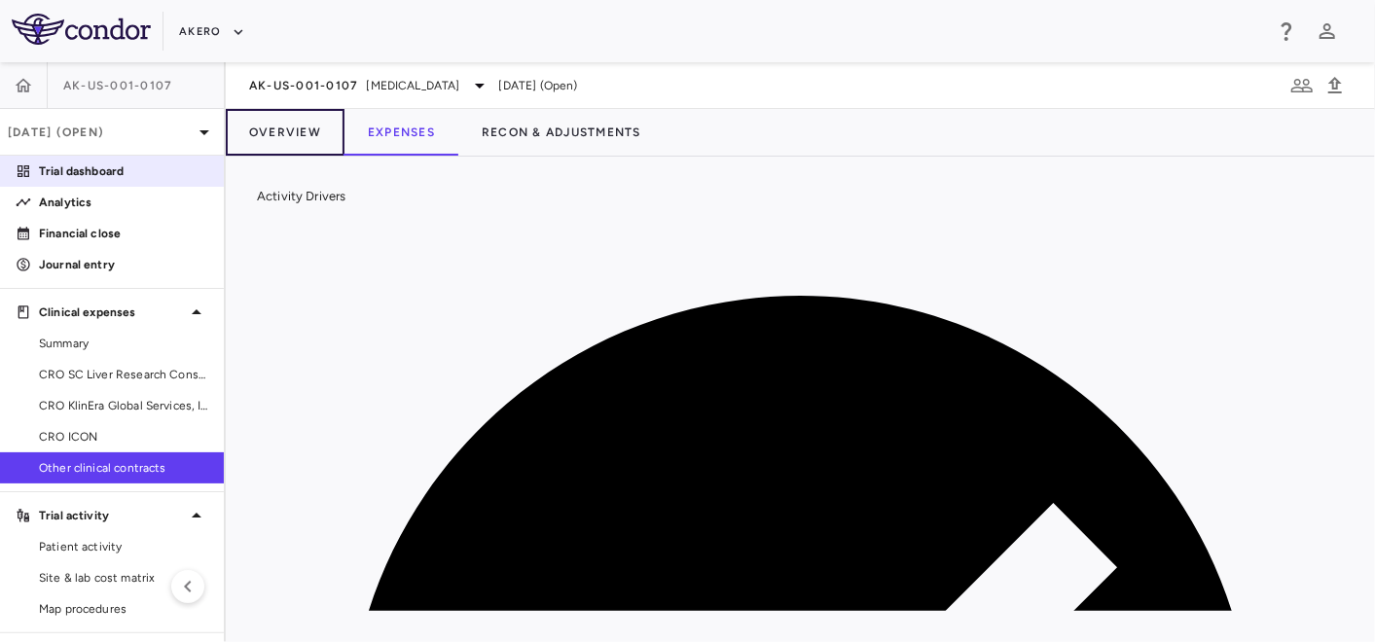
click at [275, 135] on button "Overview" at bounding box center [285, 132] width 119 height 47
